Goal: Navigation & Orientation: Understand site structure

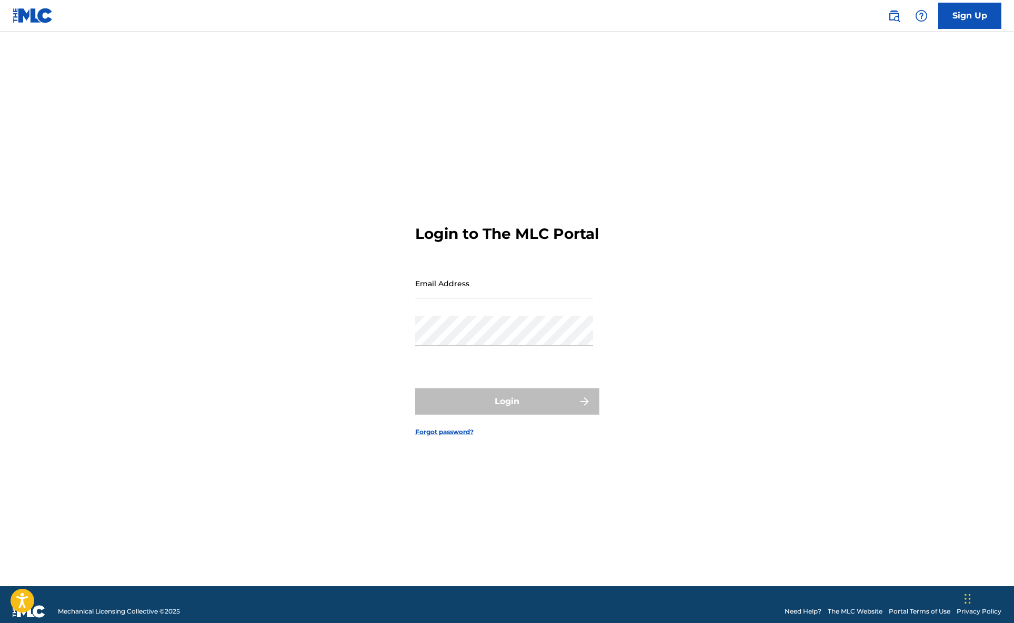
click at [470, 294] on input "Email Address" at bounding box center [504, 283] width 178 height 30
type input "[EMAIL_ADDRESS][DOMAIN_NAME]"
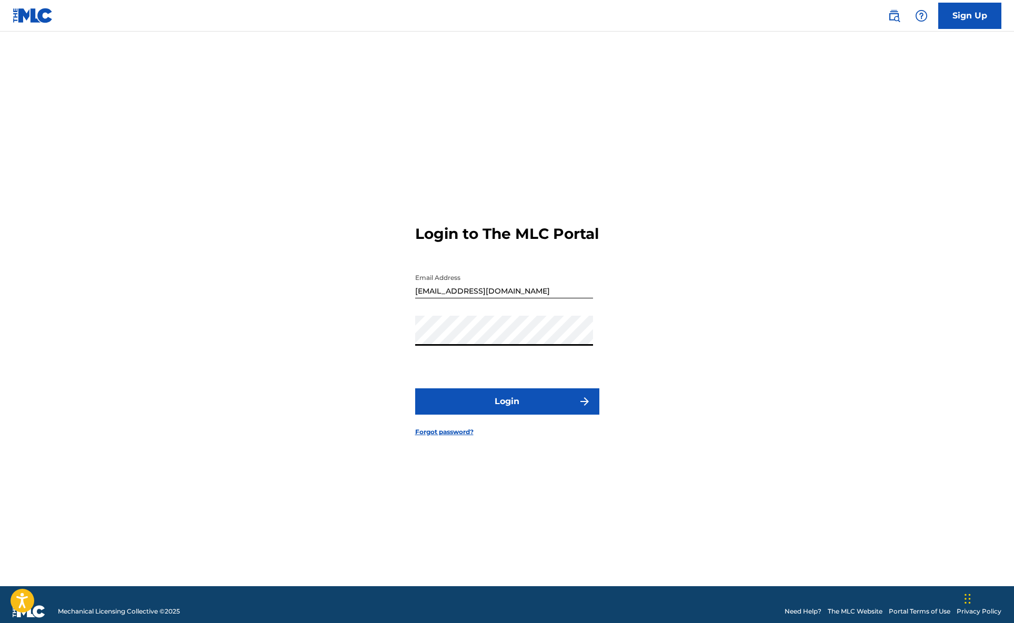
click at [528, 413] on button "Login" at bounding box center [507, 401] width 184 height 26
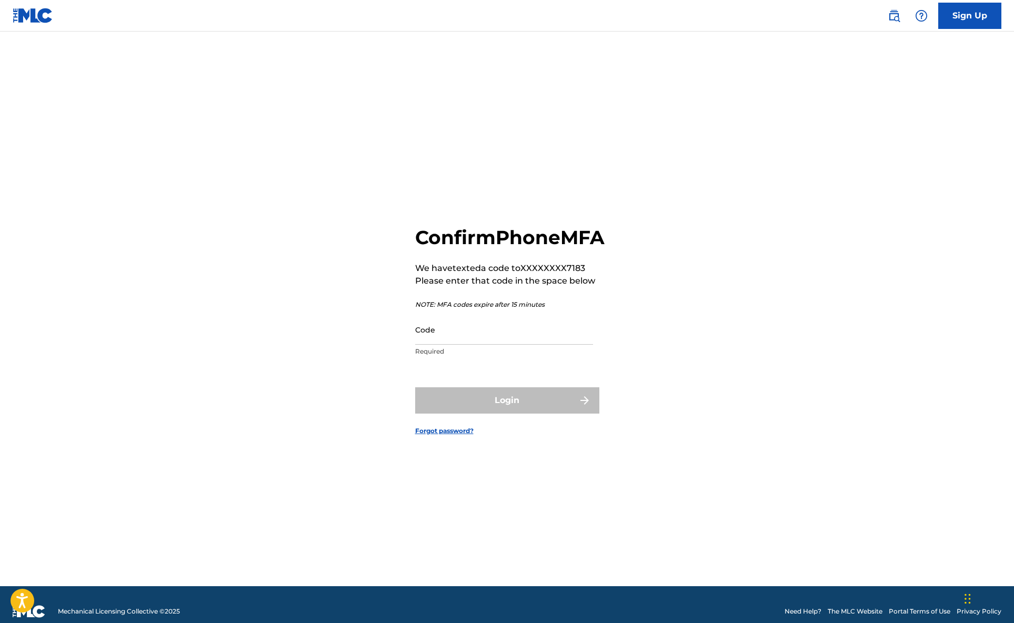
click at [454, 343] on input "Code" at bounding box center [504, 330] width 178 height 30
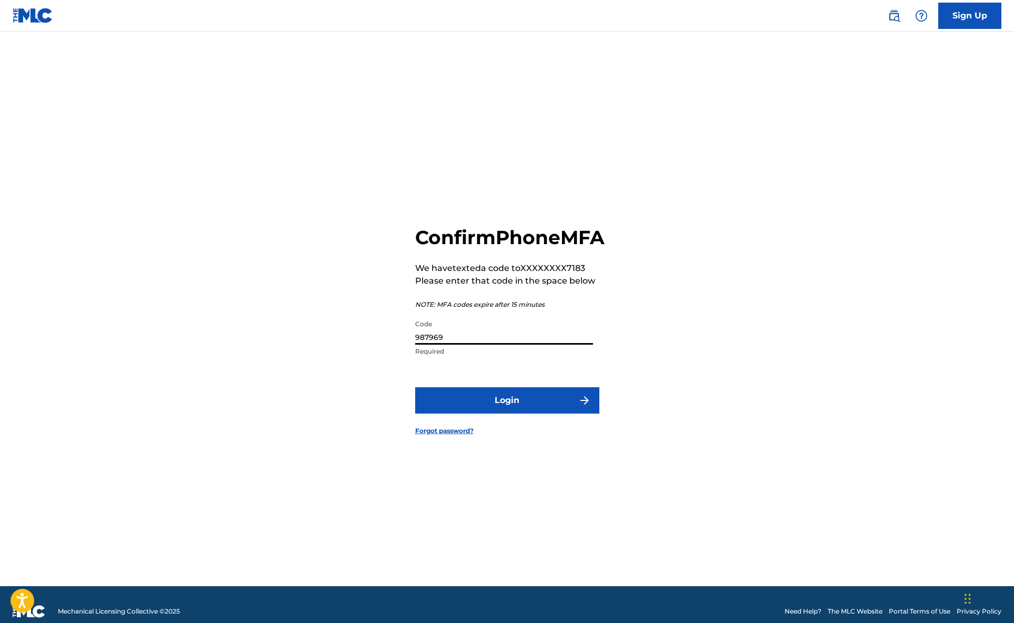
type input "987969"
click at [415, 387] on button "Login" at bounding box center [507, 400] width 184 height 26
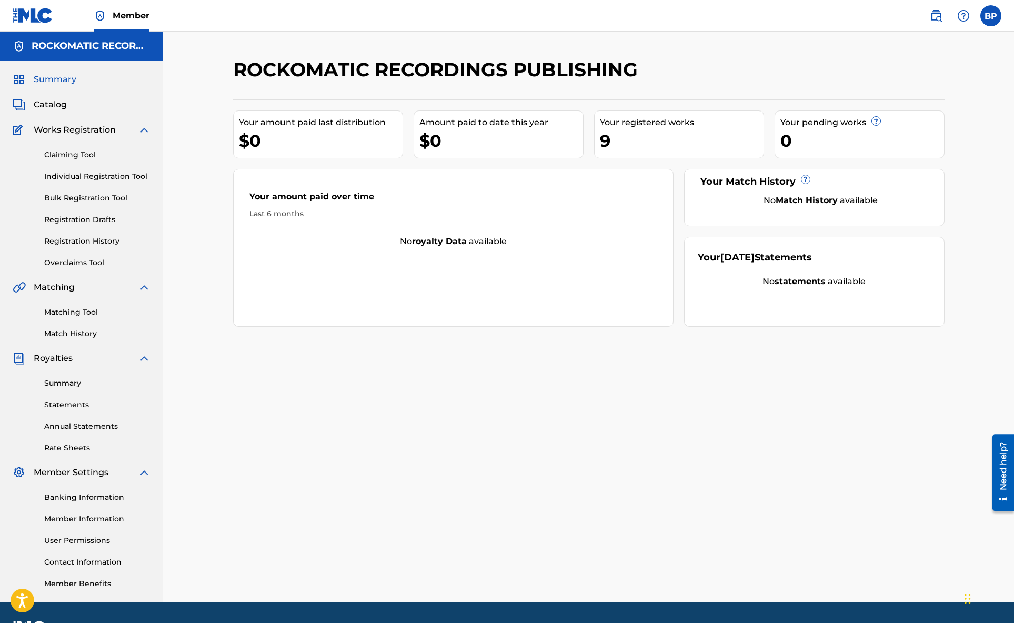
click at [73, 156] on link "Claiming Tool" at bounding box center [97, 154] width 106 height 11
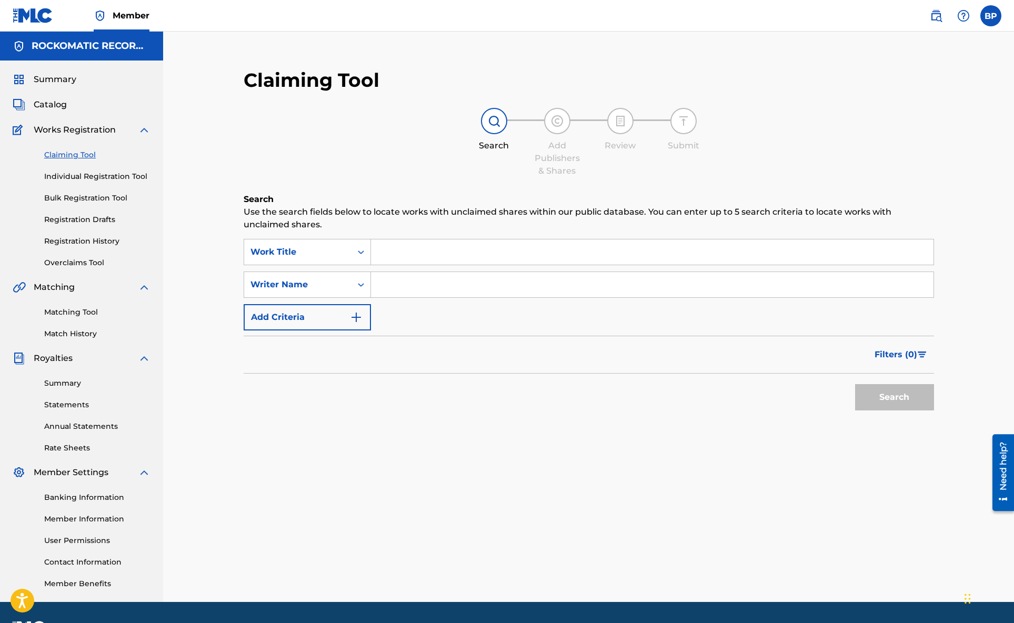
click at [61, 178] on link "Individual Registration Tool" at bounding box center [97, 176] width 106 height 11
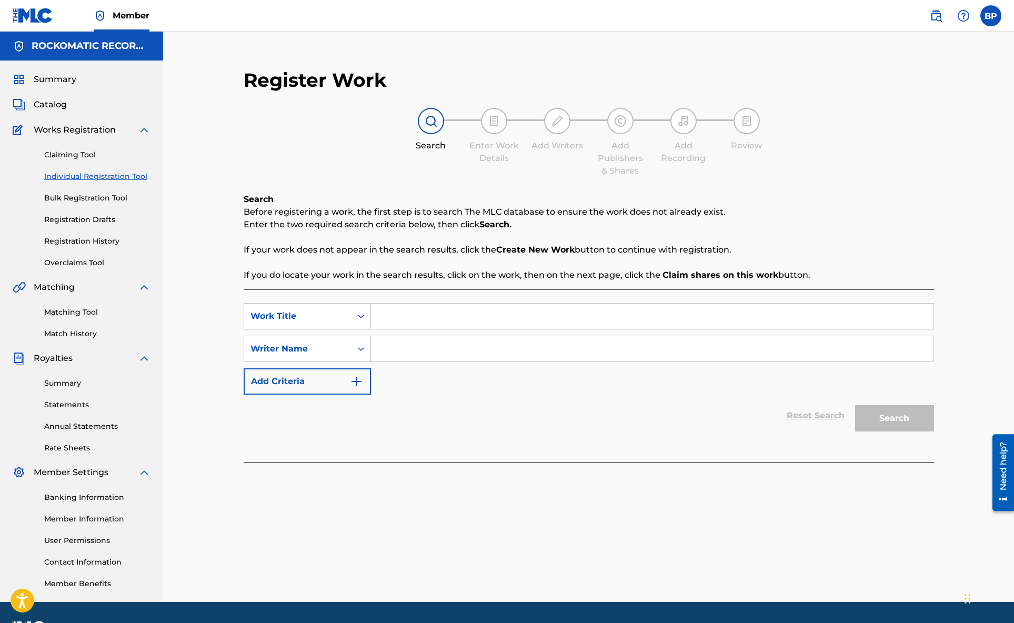
click at [61, 199] on link "Bulk Registration Tool" at bounding box center [97, 198] width 106 height 11
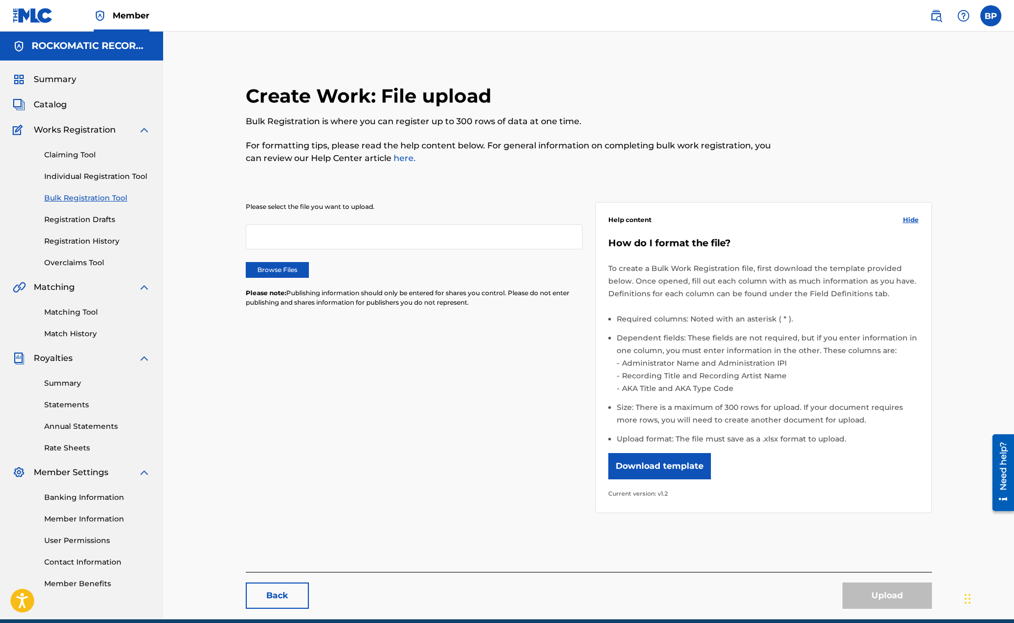
click at [63, 221] on link "Registration Drafts" at bounding box center [97, 219] width 106 height 11
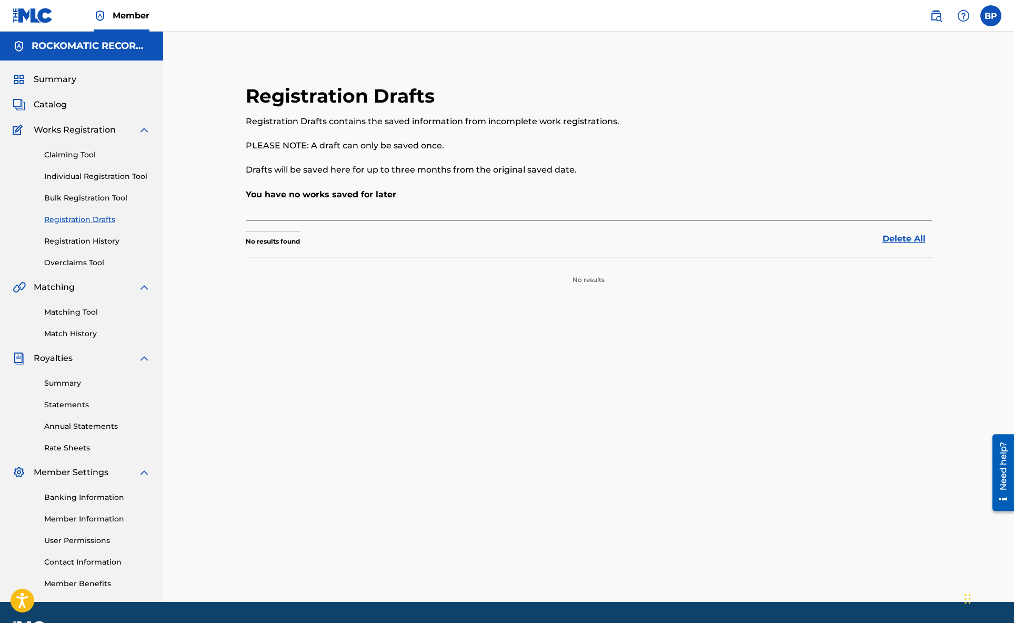
click at [54, 242] on link "Registration History" at bounding box center [97, 241] width 106 height 11
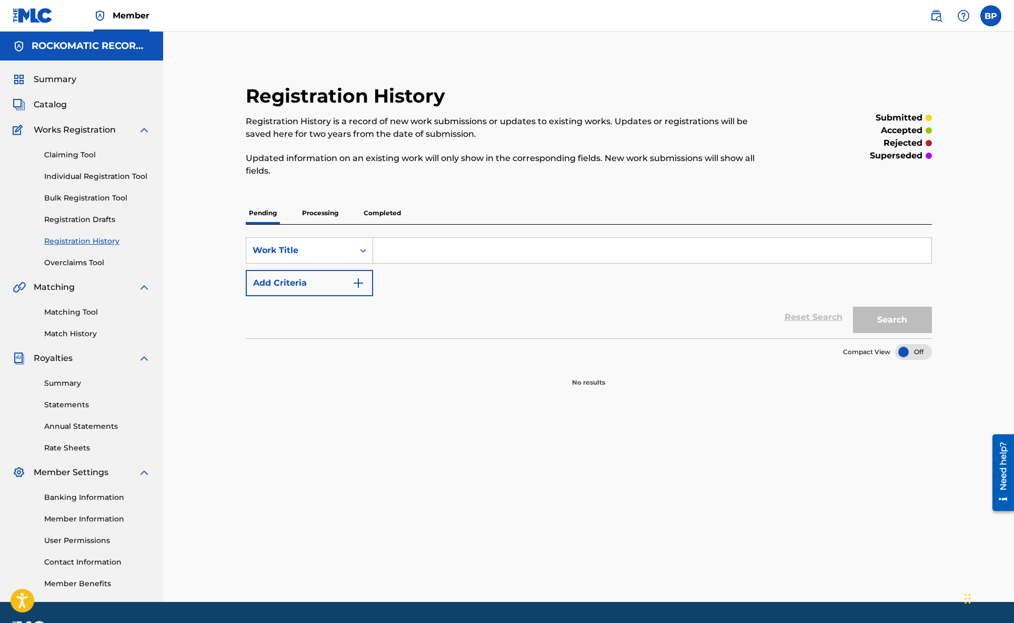
click at [54, 262] on link "Overclaims Tool" at bounding box center [97, 262] width 106 height 11
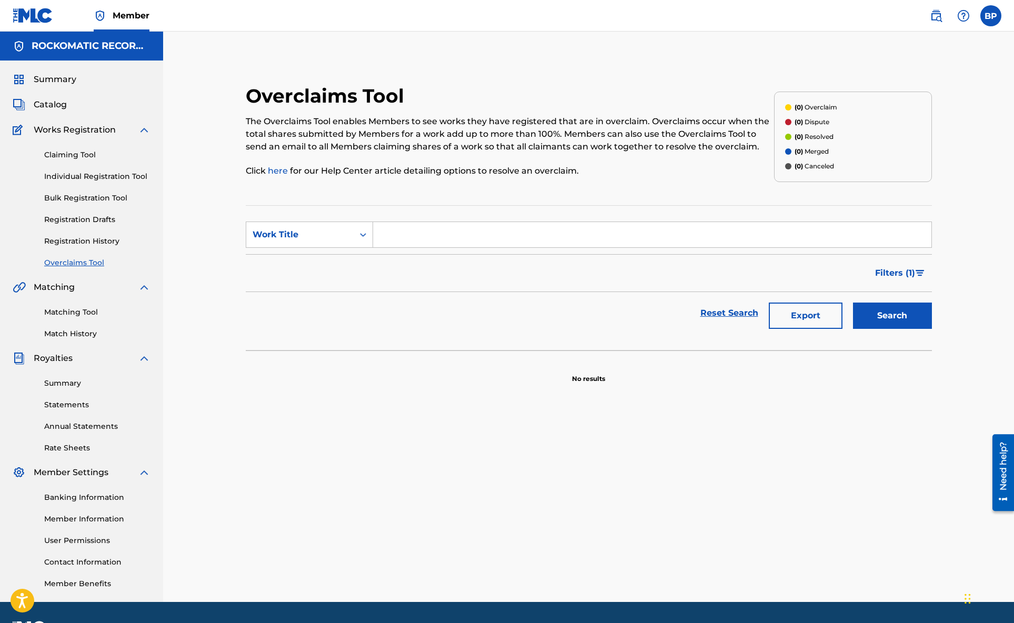
scroll to position [29, 0]
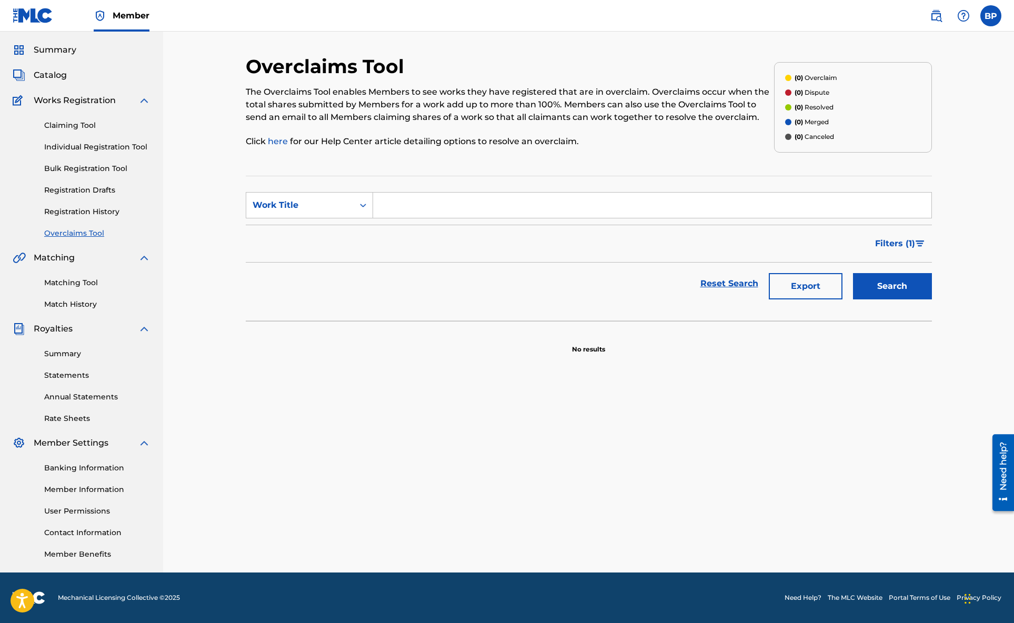
click at [72, 470] on link "Banking Information" at bounding box center [97, 468] width 106 height 11
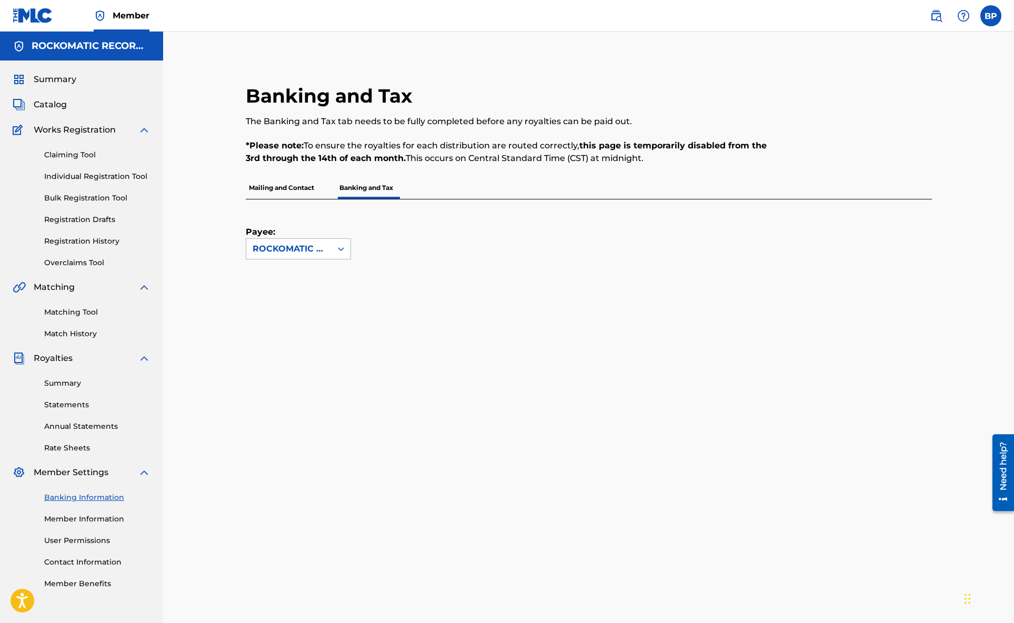
click at [340, 250] on icon at bounding box center [341, 249] width 11 height 11
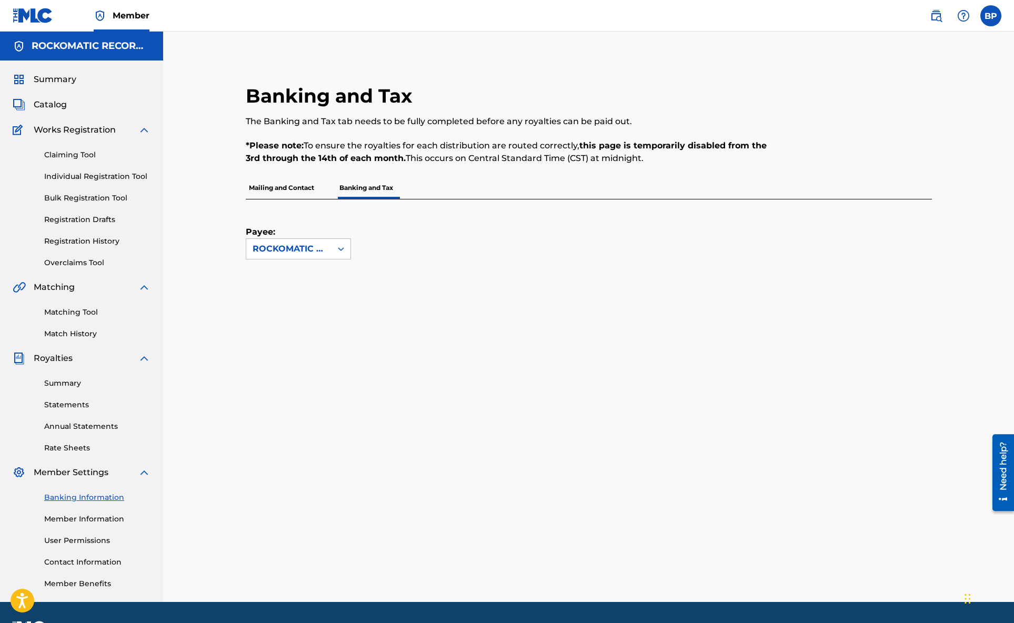
scroll to position [29, 0]
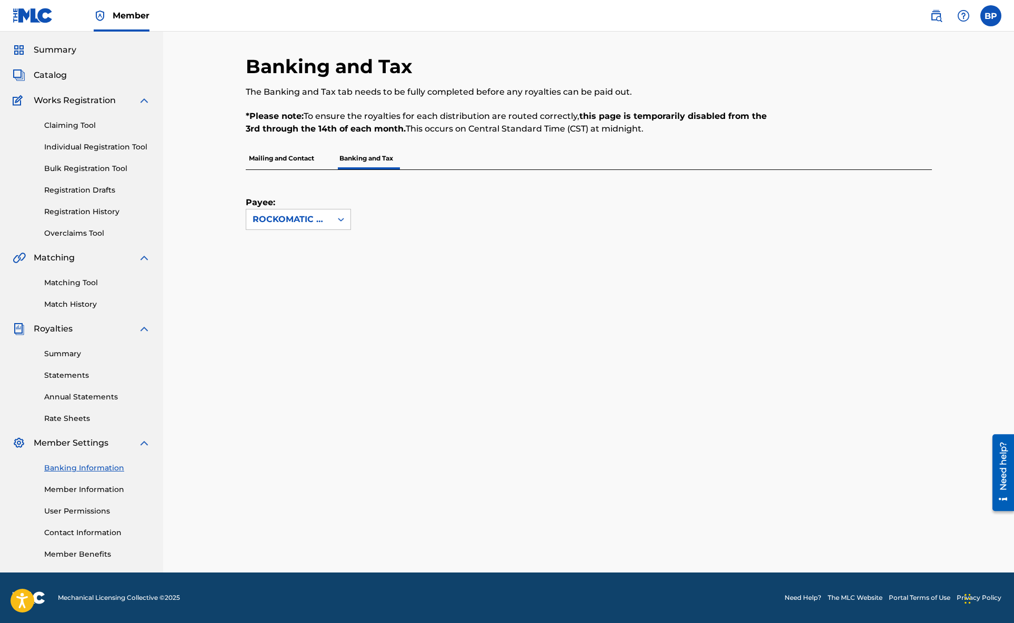
click at [69, 554] on link "Member Benefits" at bounding box center [97, 554] width 106 height 11
